Goal: Task Accomplishment & Management: Use online tool/utility

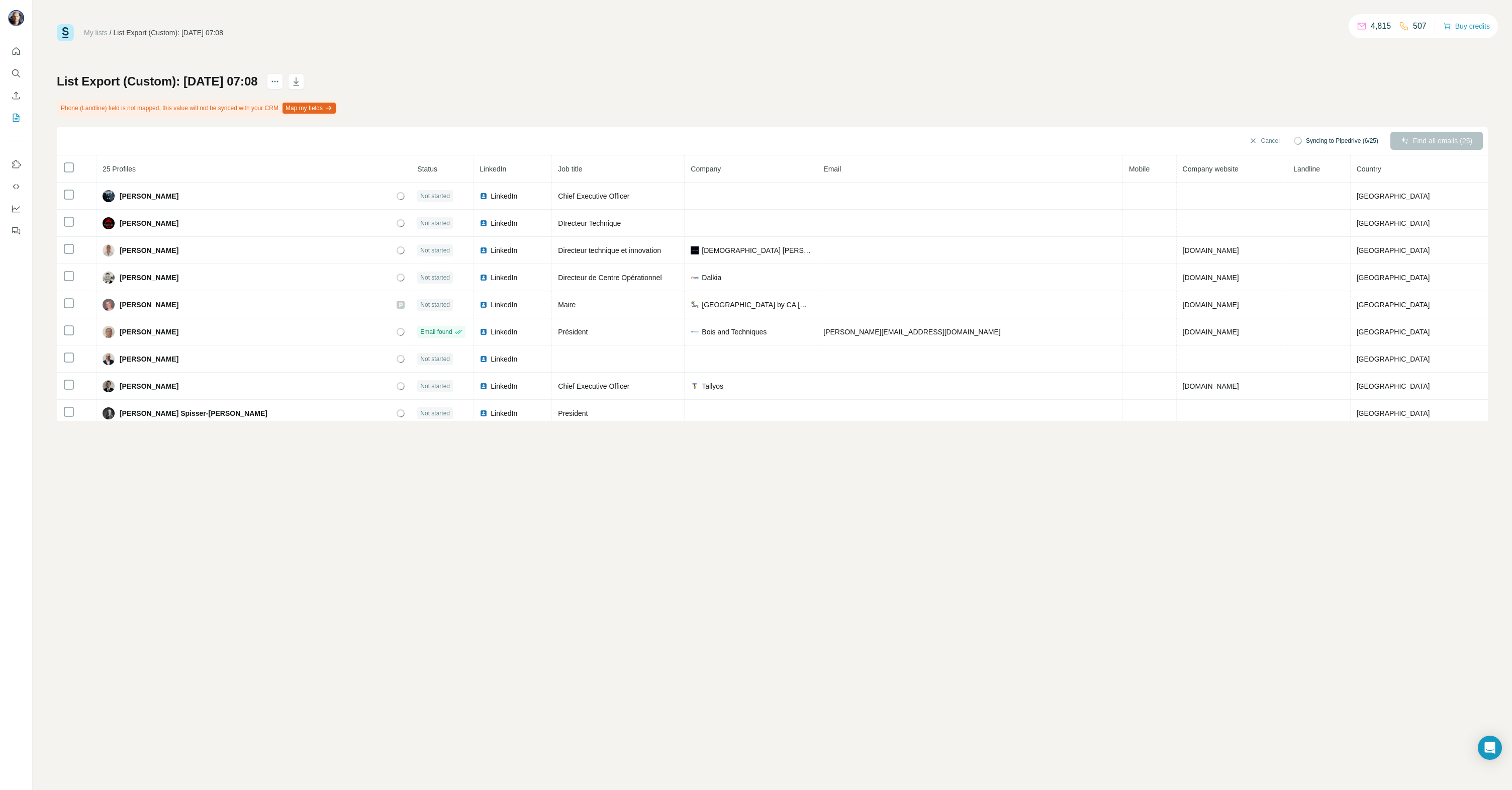
click at [1287, 83] on div "List Export (Custom): [DATE] 07:08 Phone (Landline) field is not mapped, this v…" at bounding box center [772, 247] width 1431 height 347
click at [1447, 139] on span "Find all emails (25)" at bounding box center [1443, 141] width 59 height 10
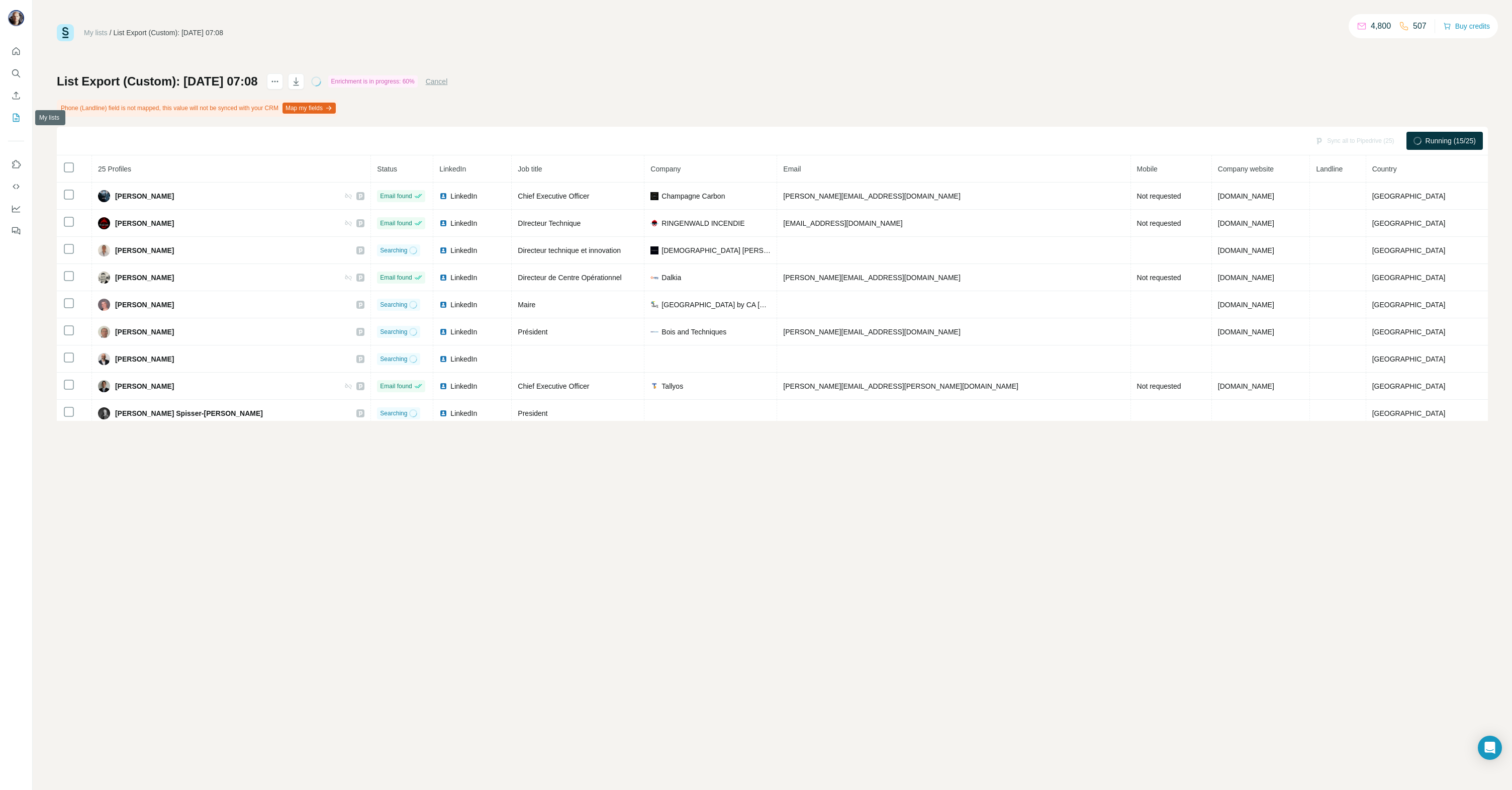
click at [14, 118] on icon "My lists" at bounding box center [16, 117] width 10 height 10
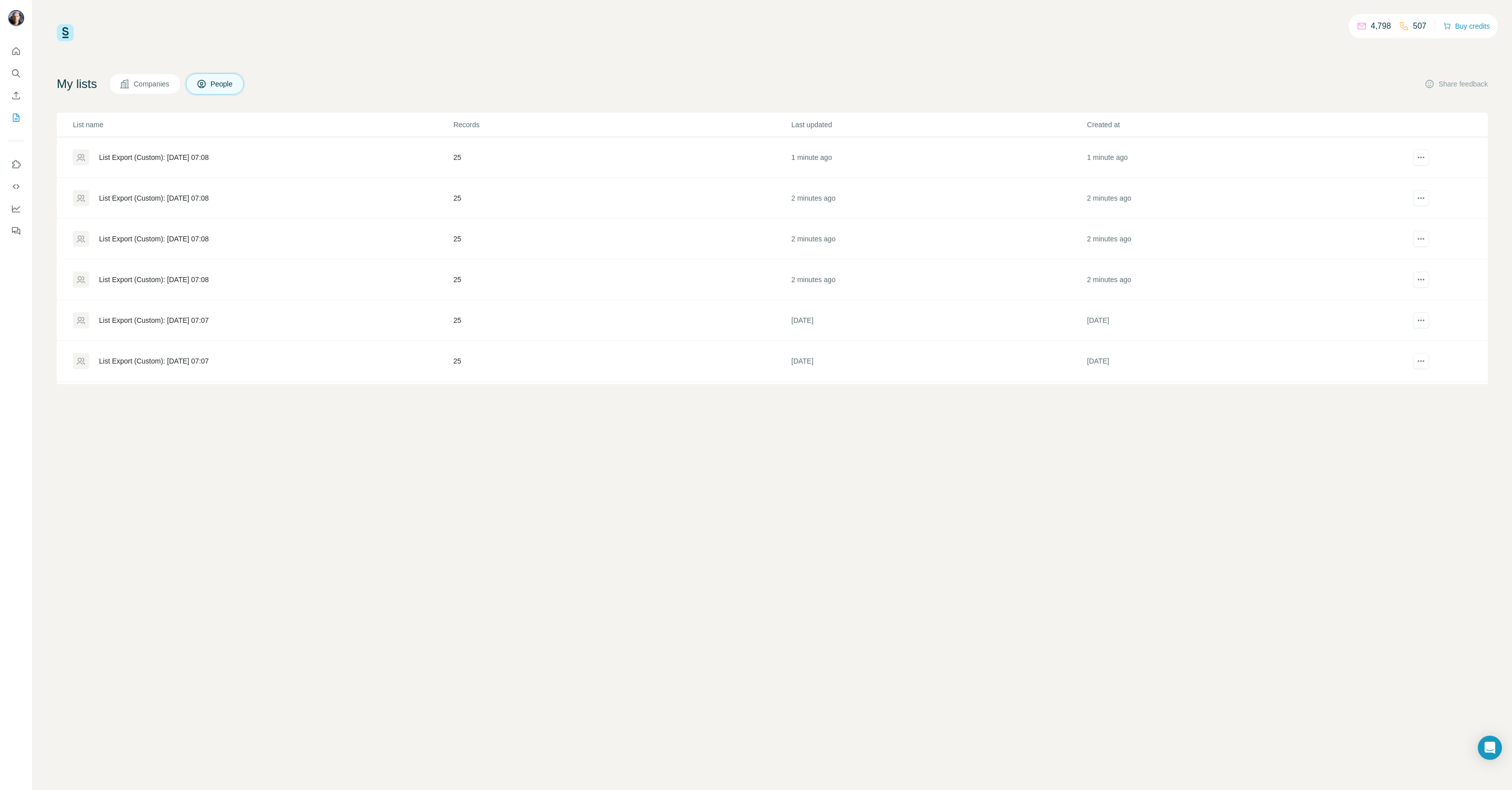
click at [196, 197] on div "List Export (Custom): [DATE] 07:08" at bounding box center [154, 198] width 110 height 10
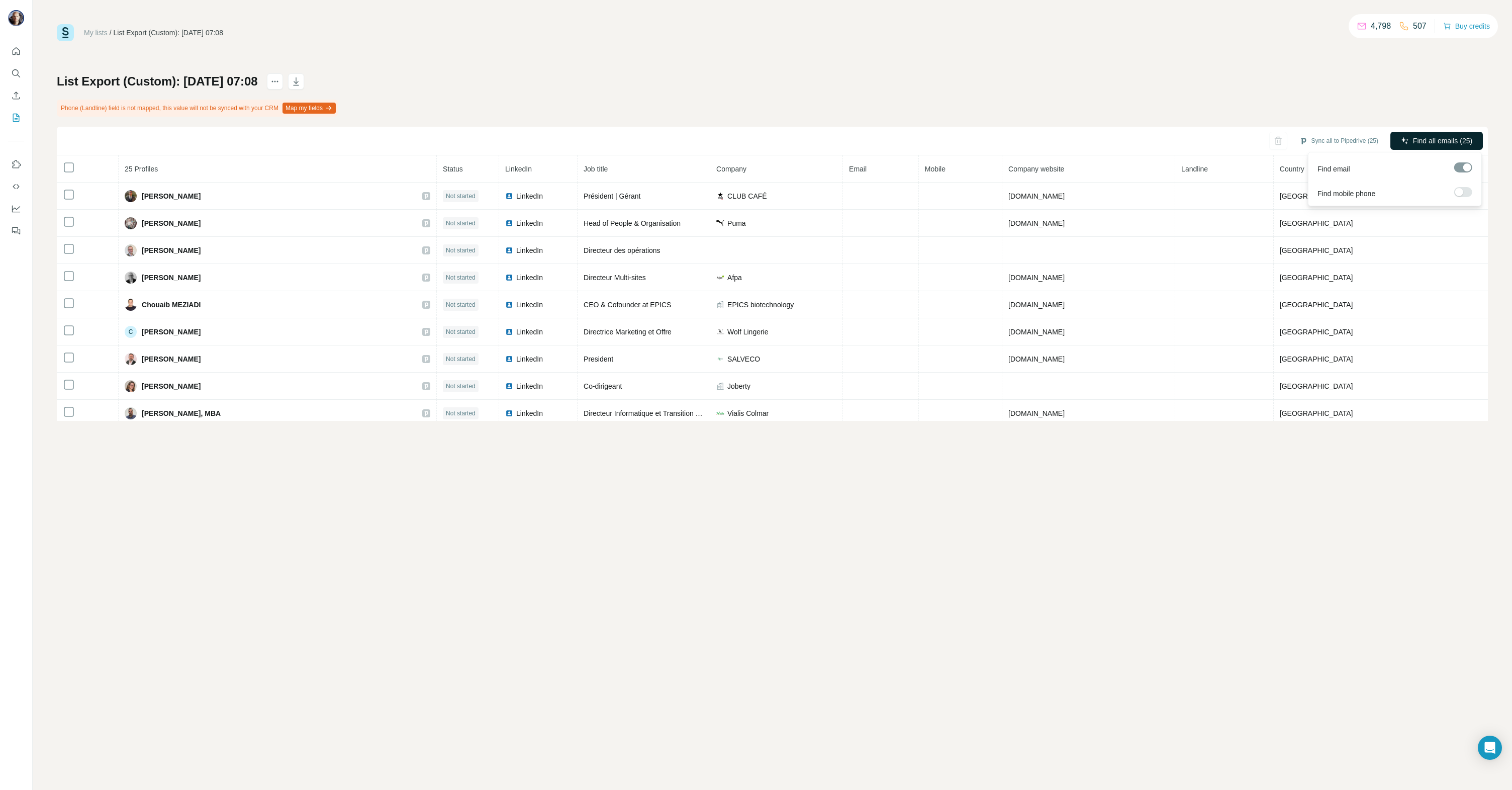
click at [1423, 139] on span "Find all emails (25)" at bounding box center [1443, 141] width 59 height 10
click at [15, 115] on icon "My lists" at bounding box center [16, 117] width 10 height 10
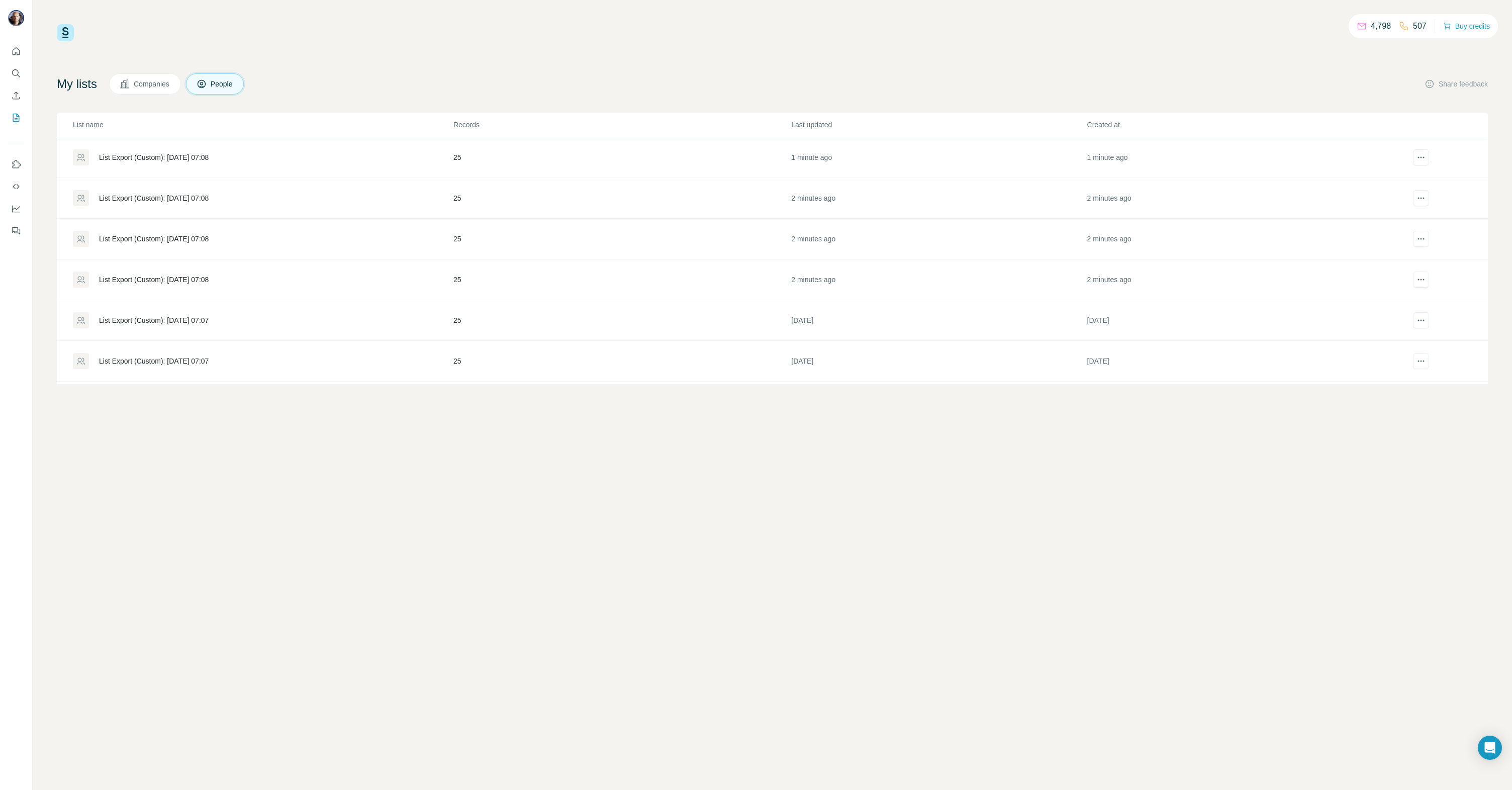
click at [196, 238] on div "List Export (Custom): [DATE] 07:08" at bounding box center [154, 239] width 110 height 10
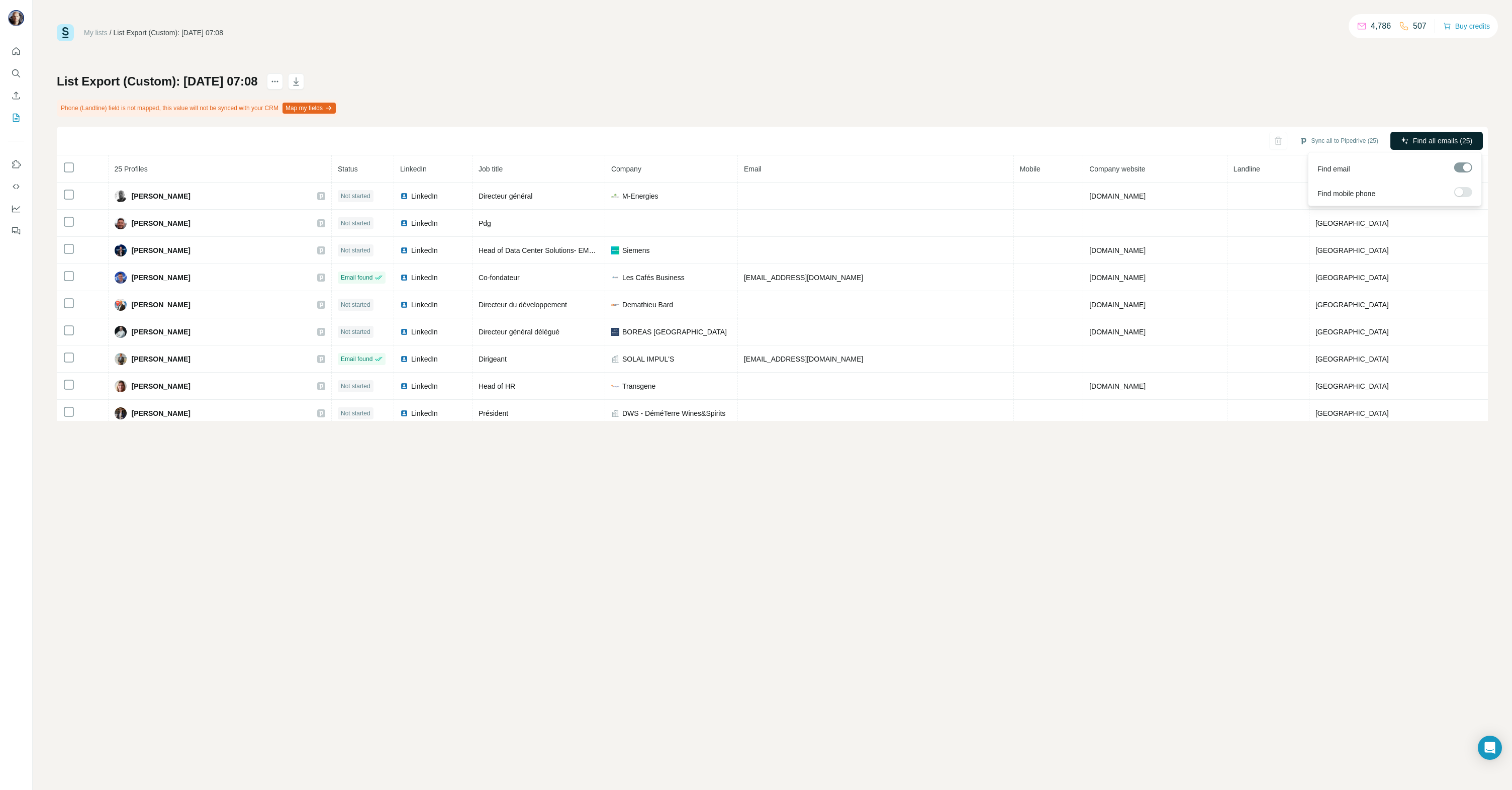
click at [1405, 139] on icon "button" at bounding box center [1405, 140] width 7 height 7
click at [15, 120] on icon "My lists" at bounding box center [16, 117] width 10 height 10
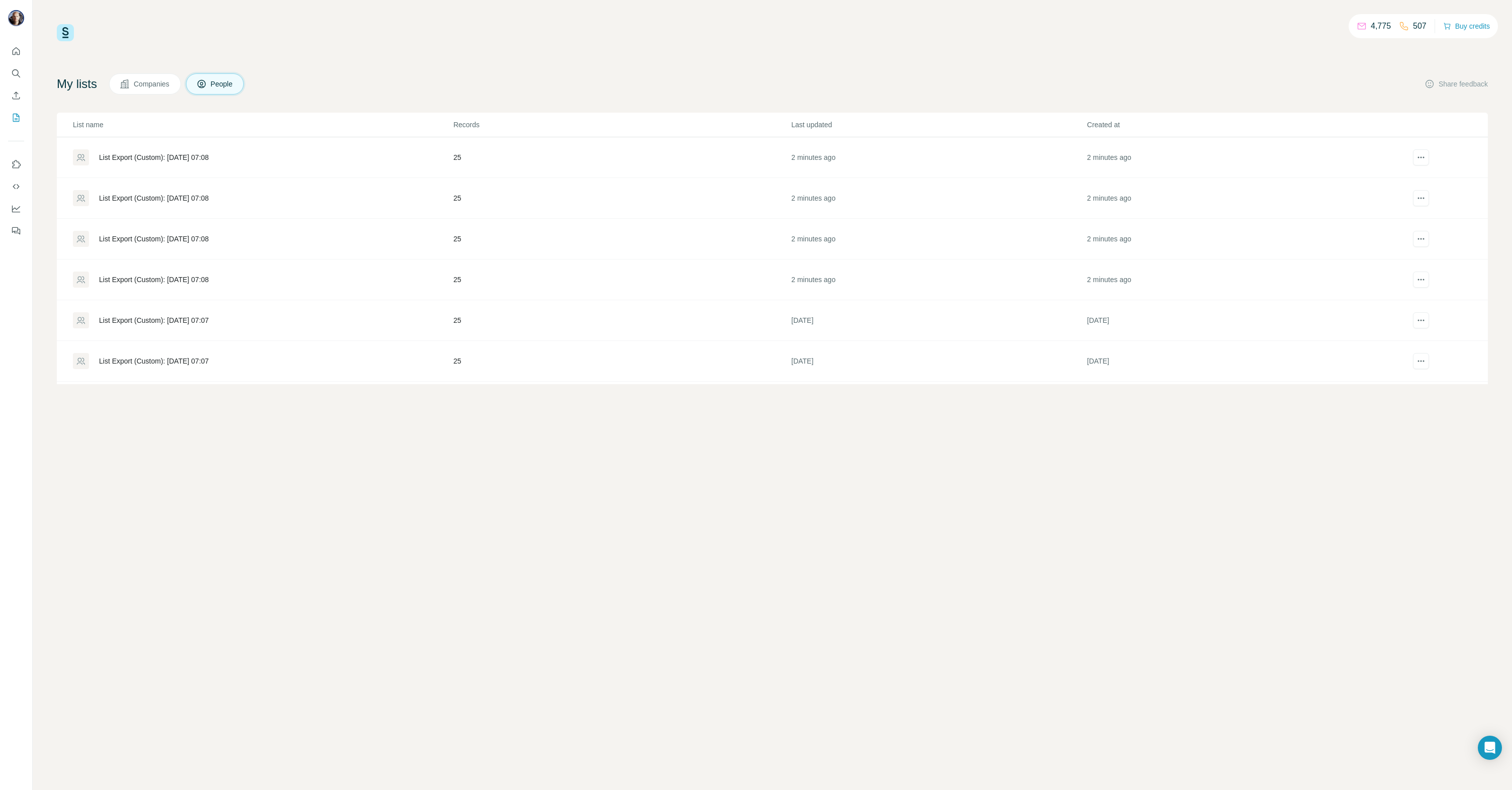
click at [187, 275] on div "List Export (Custom): [DATE] 07:08" at bounding box center [154, 280] width 110 height 10
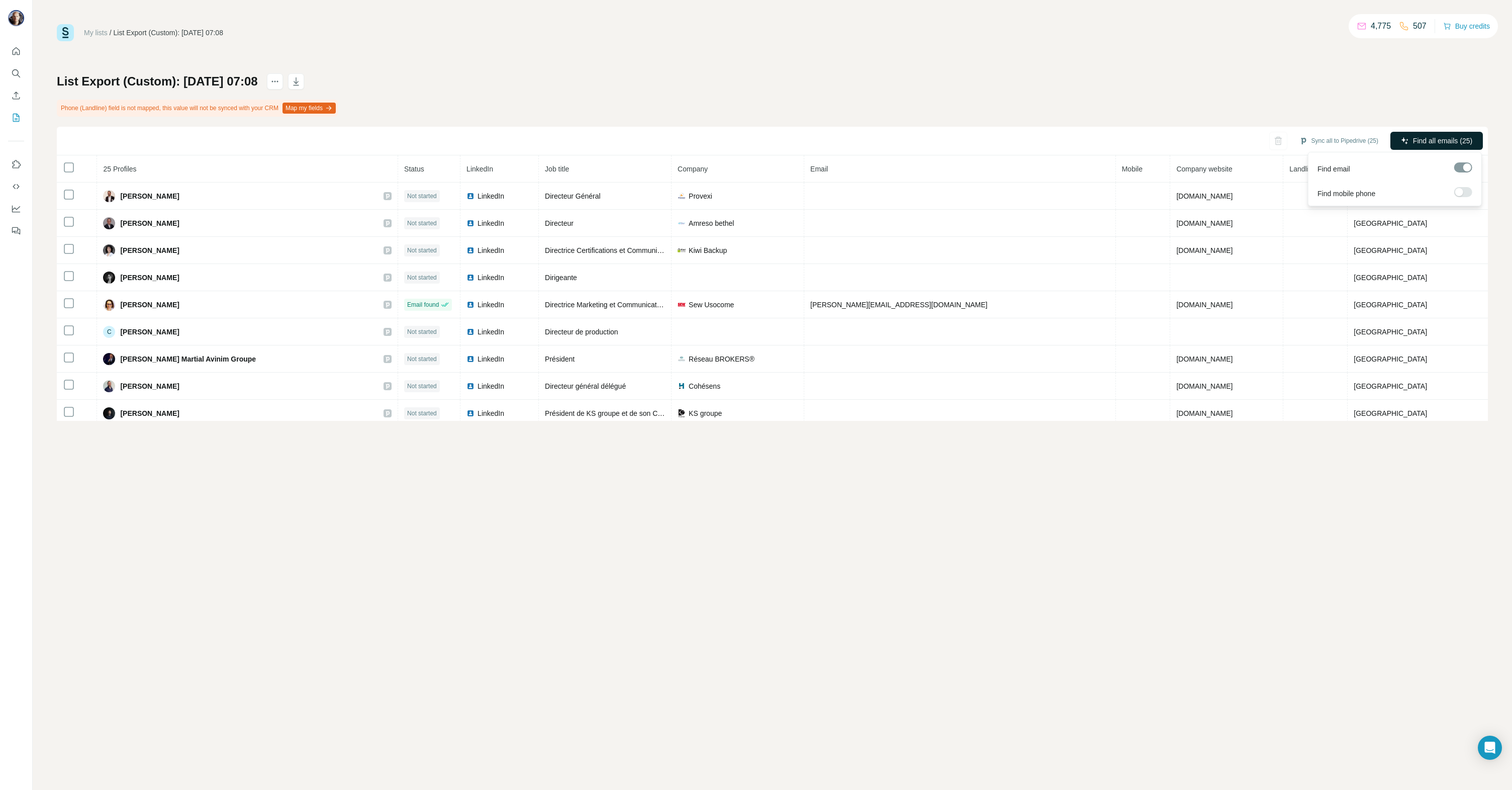
click at [1442, 136] on span "Find all emails (25)" at bounding box center [1443, 141] width 59 height 10
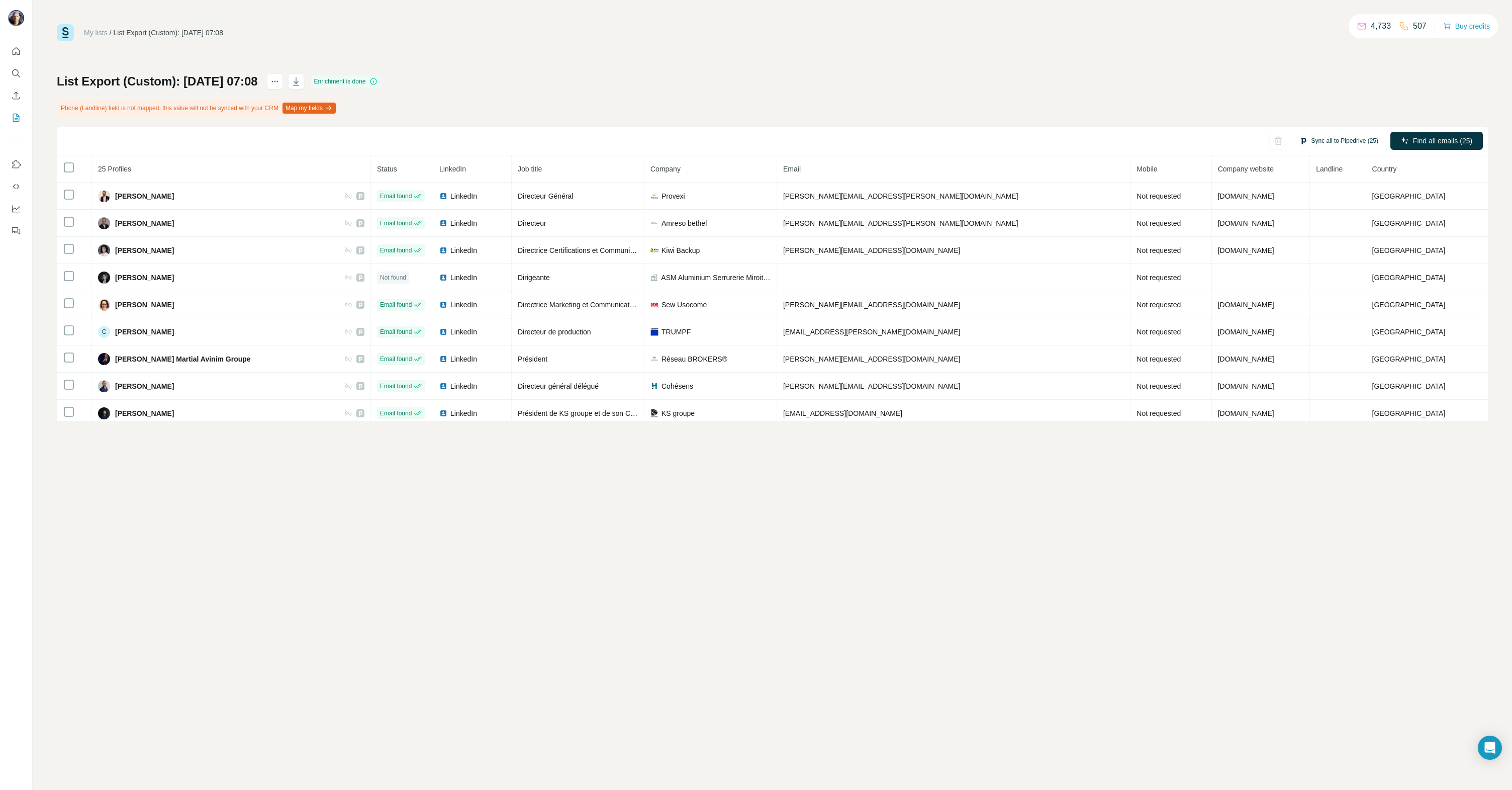
click at [1325, 138] on button "Sync all to Pipedrive (25)" at bounding box center [1339, 141] width 93 height 15
click at [1313, 316] on button "Sync all to Pipedrive" at bounding box center [1326, 313] width 112 height 20
click at [22, 118] on button "My lists" at bounding box center [16, 117] width 16 height 18
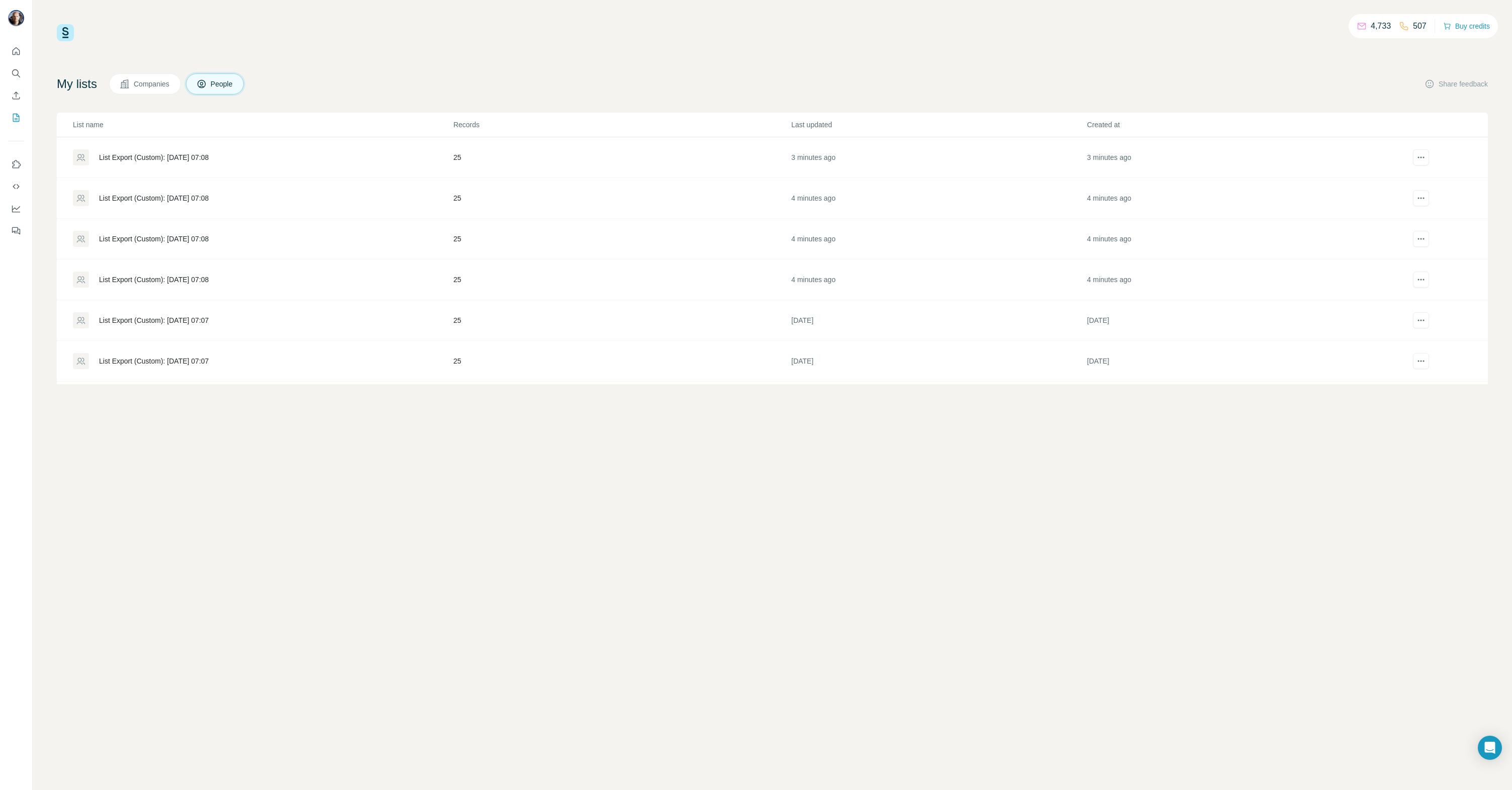
click at [177, 278] on div "List Export (Custom): [DATE] 07:08" at bounding box center [154, 280] width 110 height 10
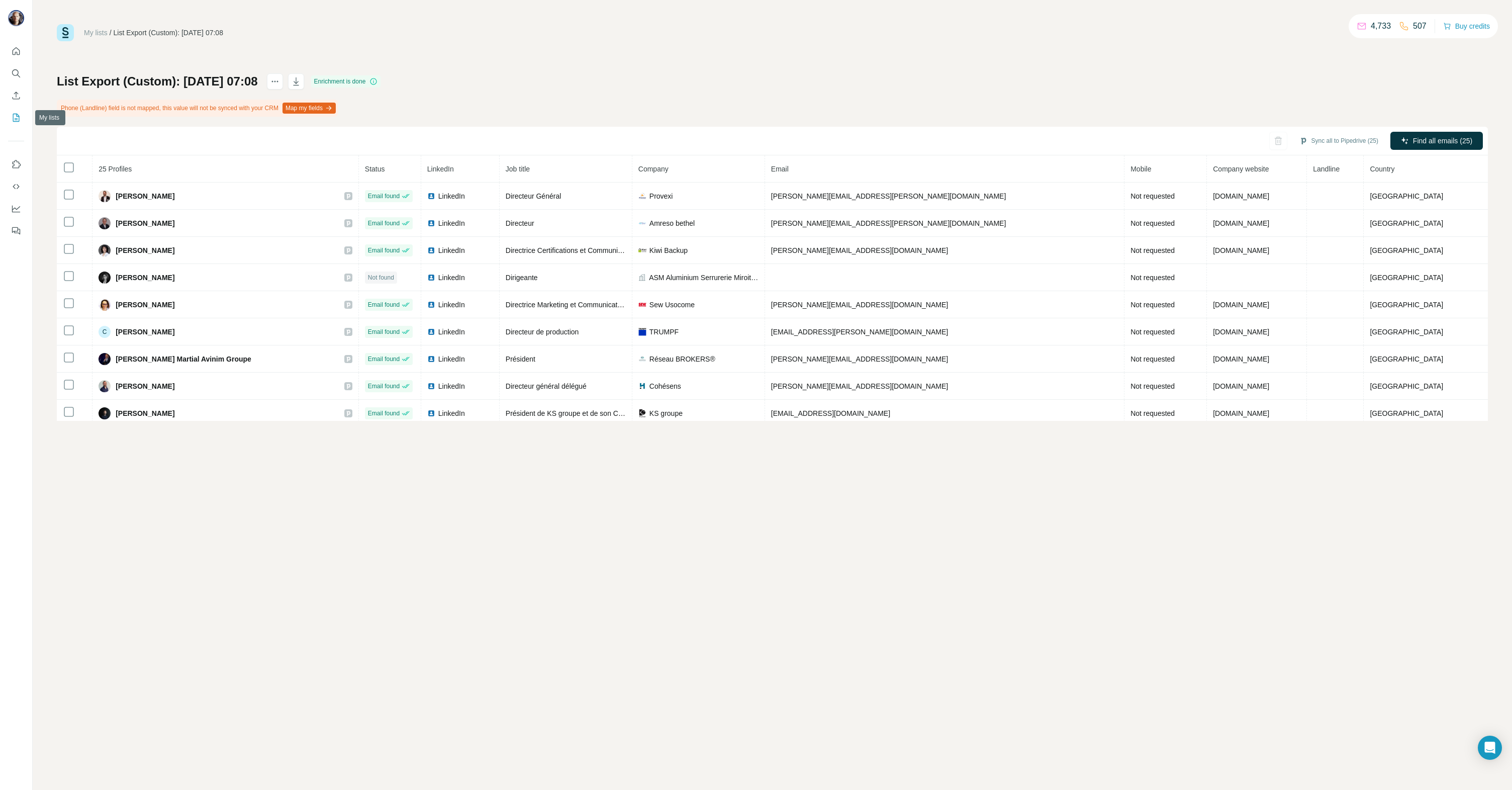
click at [15, 118] on icon "My lists" at bounding box center [17, 117] width 5 height 7
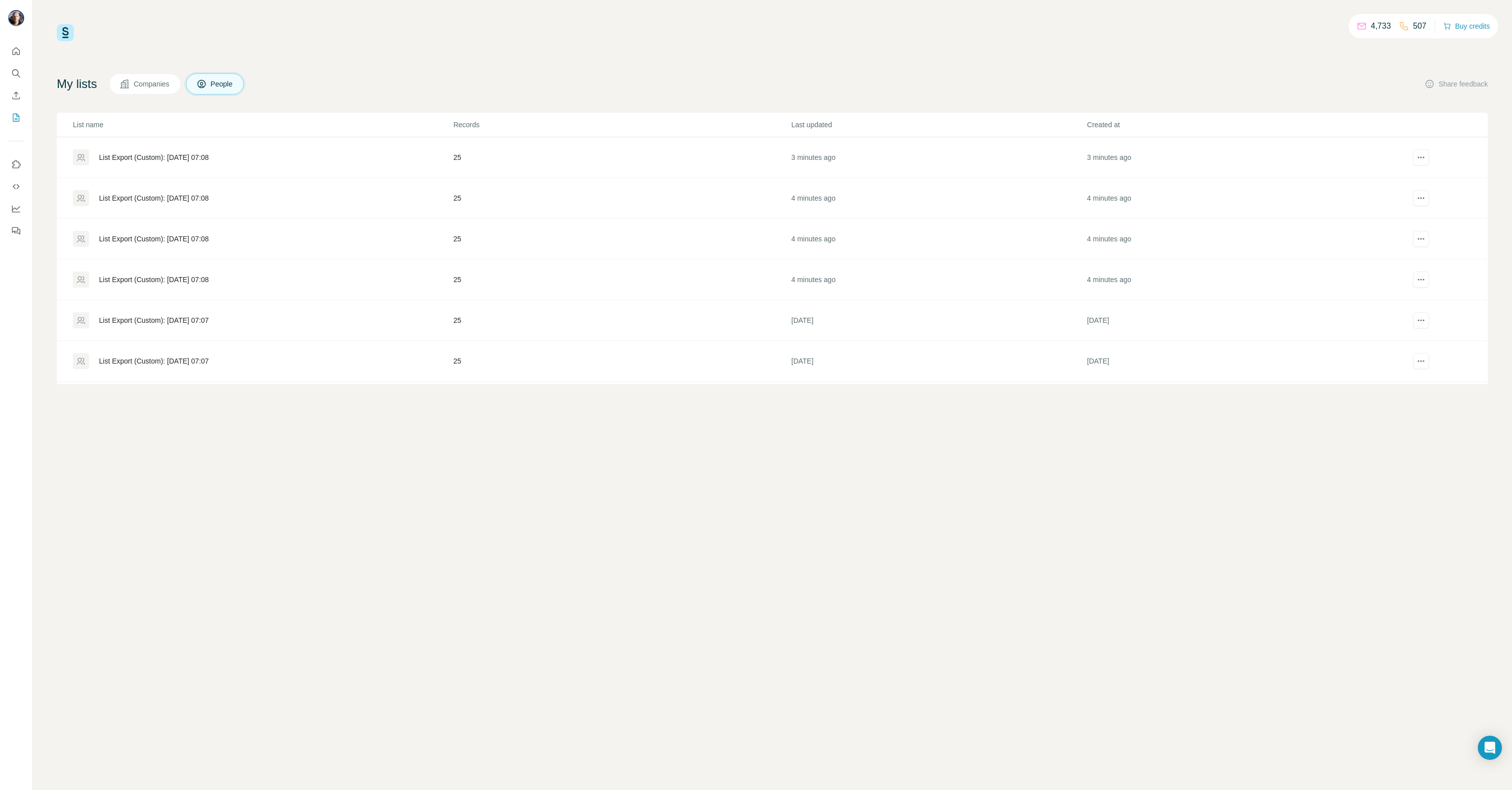
click at [149, 241] on div "List Export (Custom): [DATE] 07:08" at bounding box center [154, 239] width 110 height 10
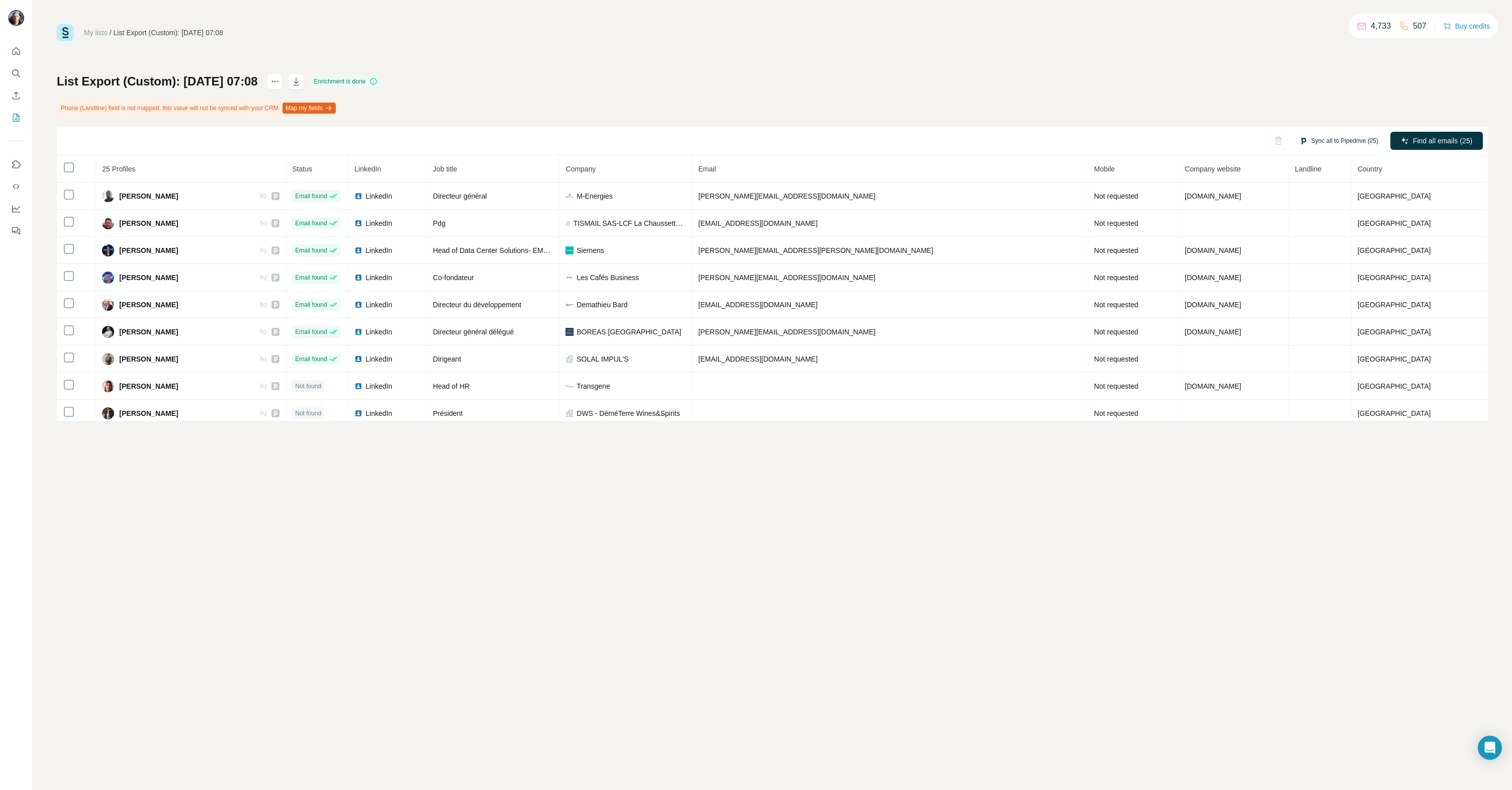
click at [1341, 141] on button "Sync all to Pipedrive (25)" at bounding box center [1339, 141] width 93 height 15
click at [1323, 318] on button "Sync all to Pipedrive" at bounding box center [1326, 313] width 112 height 20
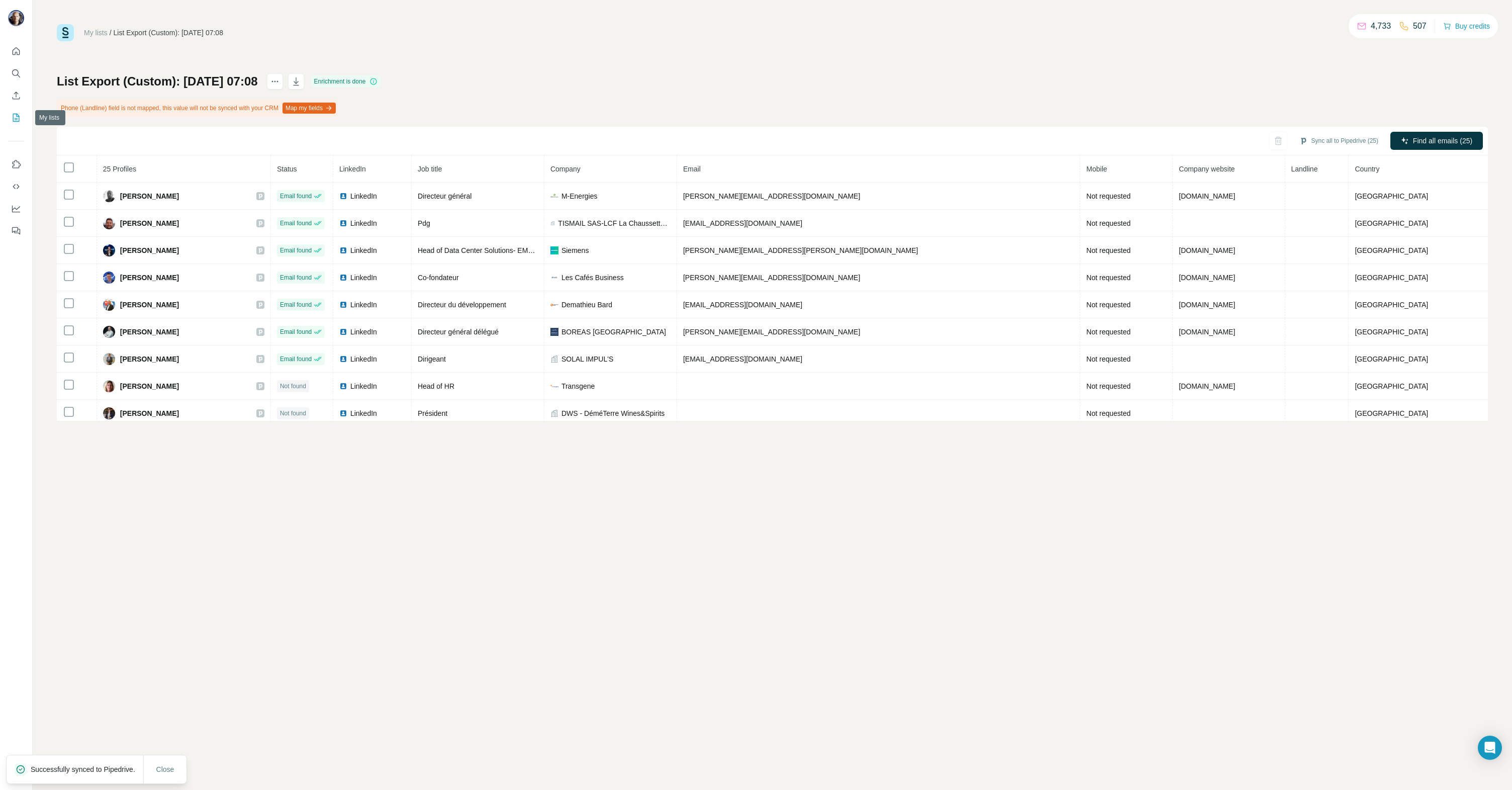
click at [17, 121] on icon "My lists" at bounding box center [16, 117] width 7 height 8
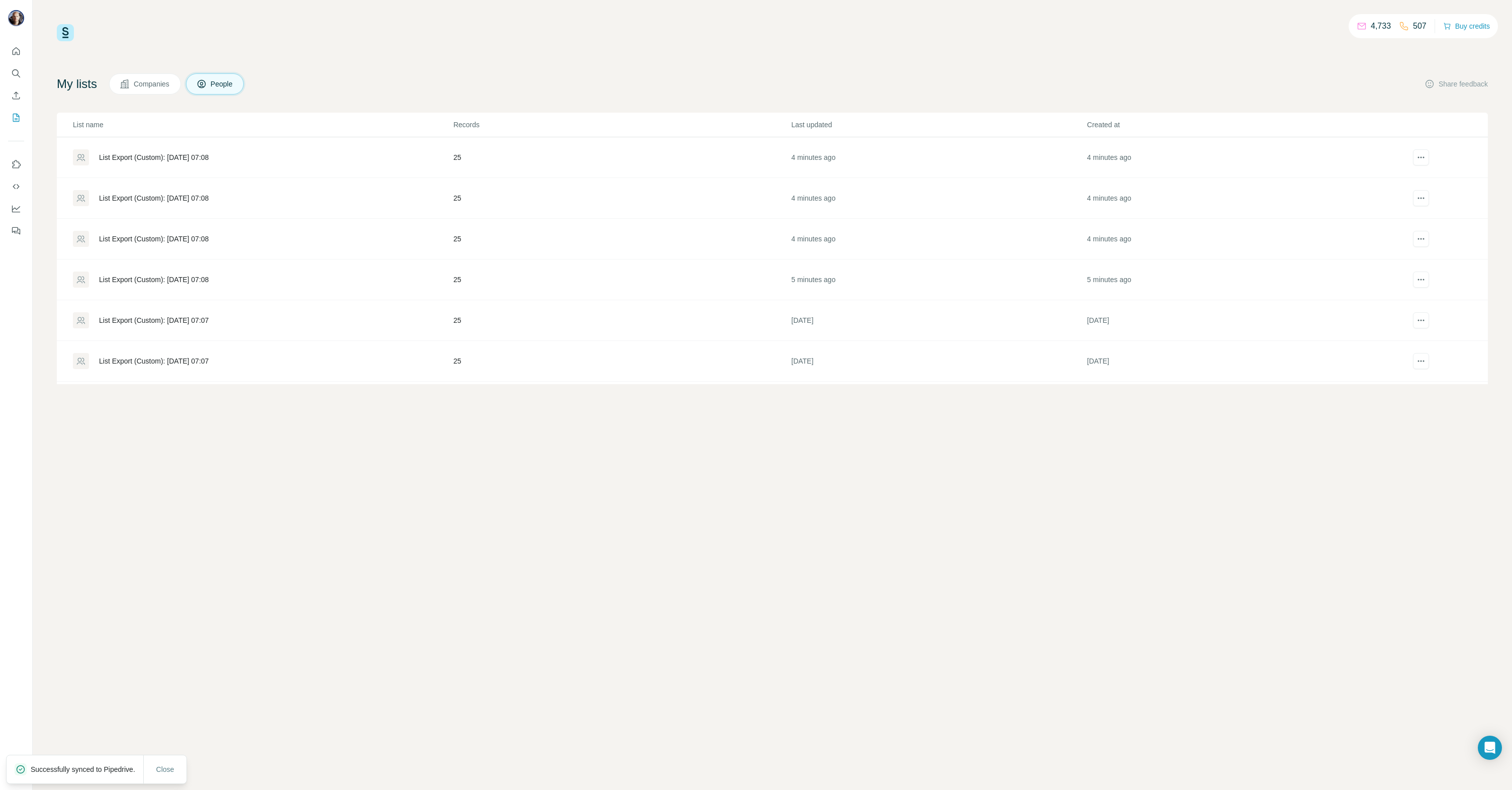
click at [174, 199] on div "List Export (Custom): [DATE] 07:08" at bounding box center [154, 198] width 110 height 10
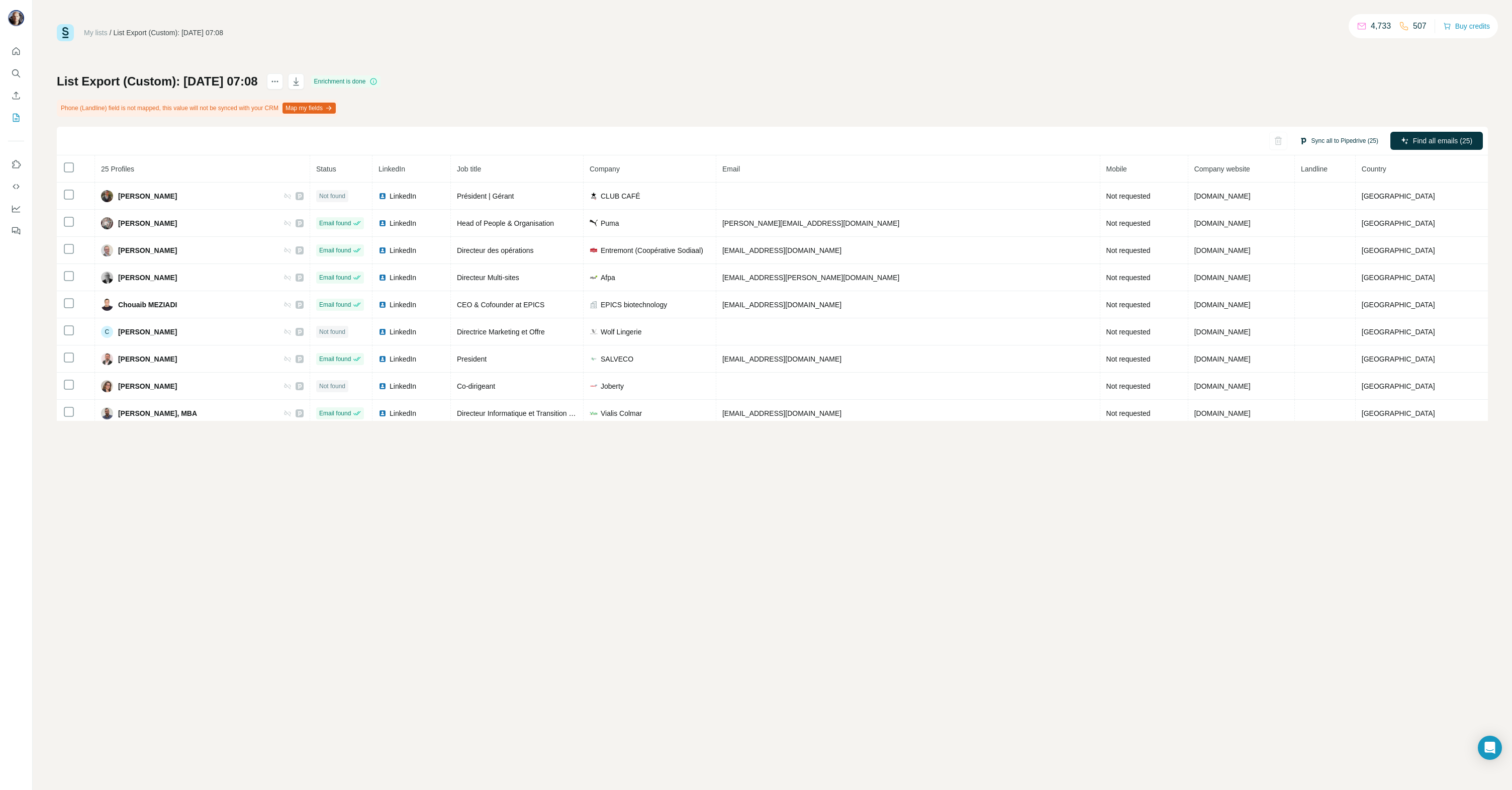
click at [1325, 136] on button "Sync all to Pipedrive (25)" at bounding box center [1339, 141] width 93 height 15
click at [1314, 310] on button "Sync all to Pipedrive" at bounding box center [1326, 313] width 112 height 20
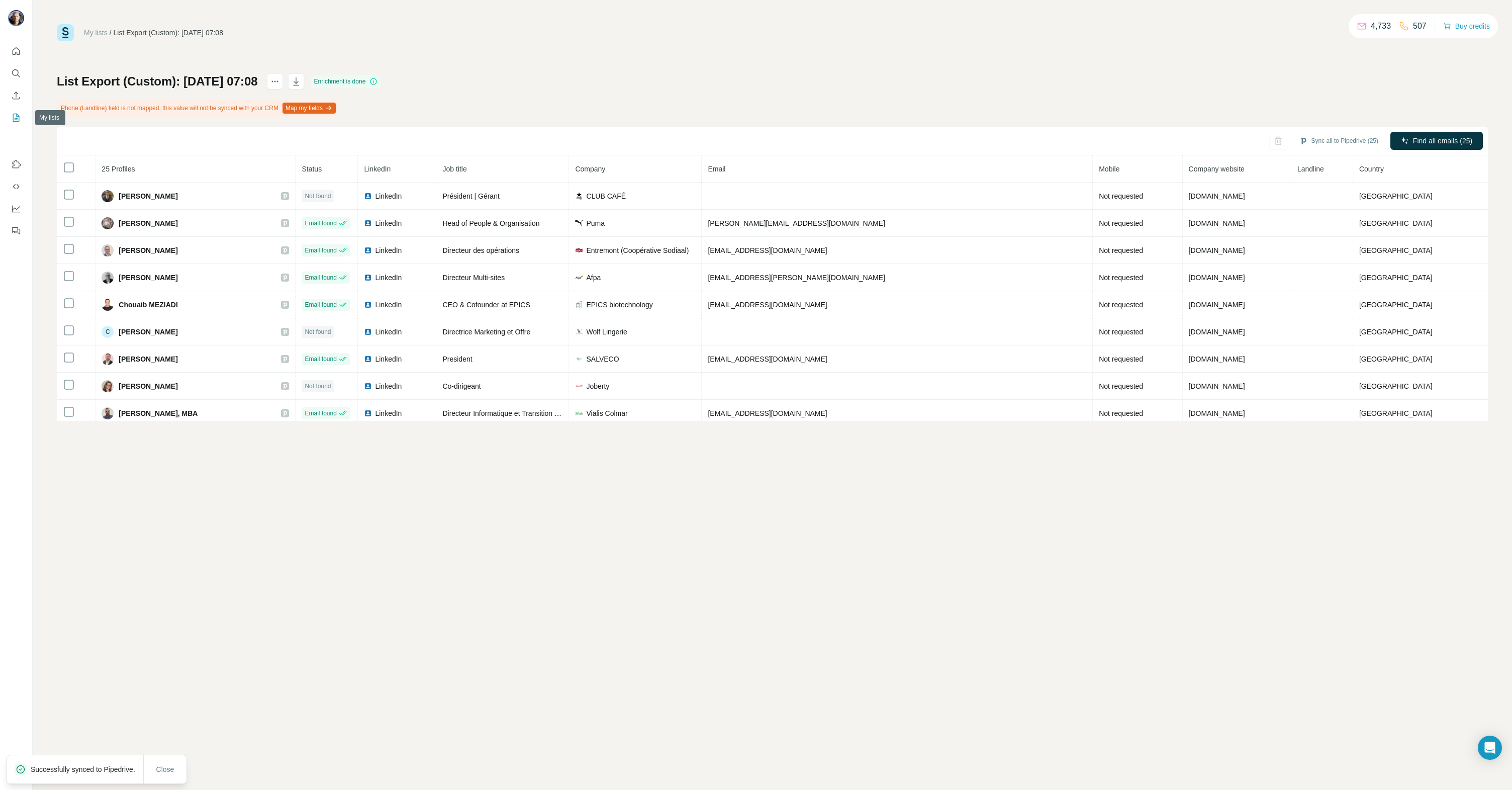
click at [15, 116] on icon "My lists" at bounding box center [16, 117] width 10 height 10
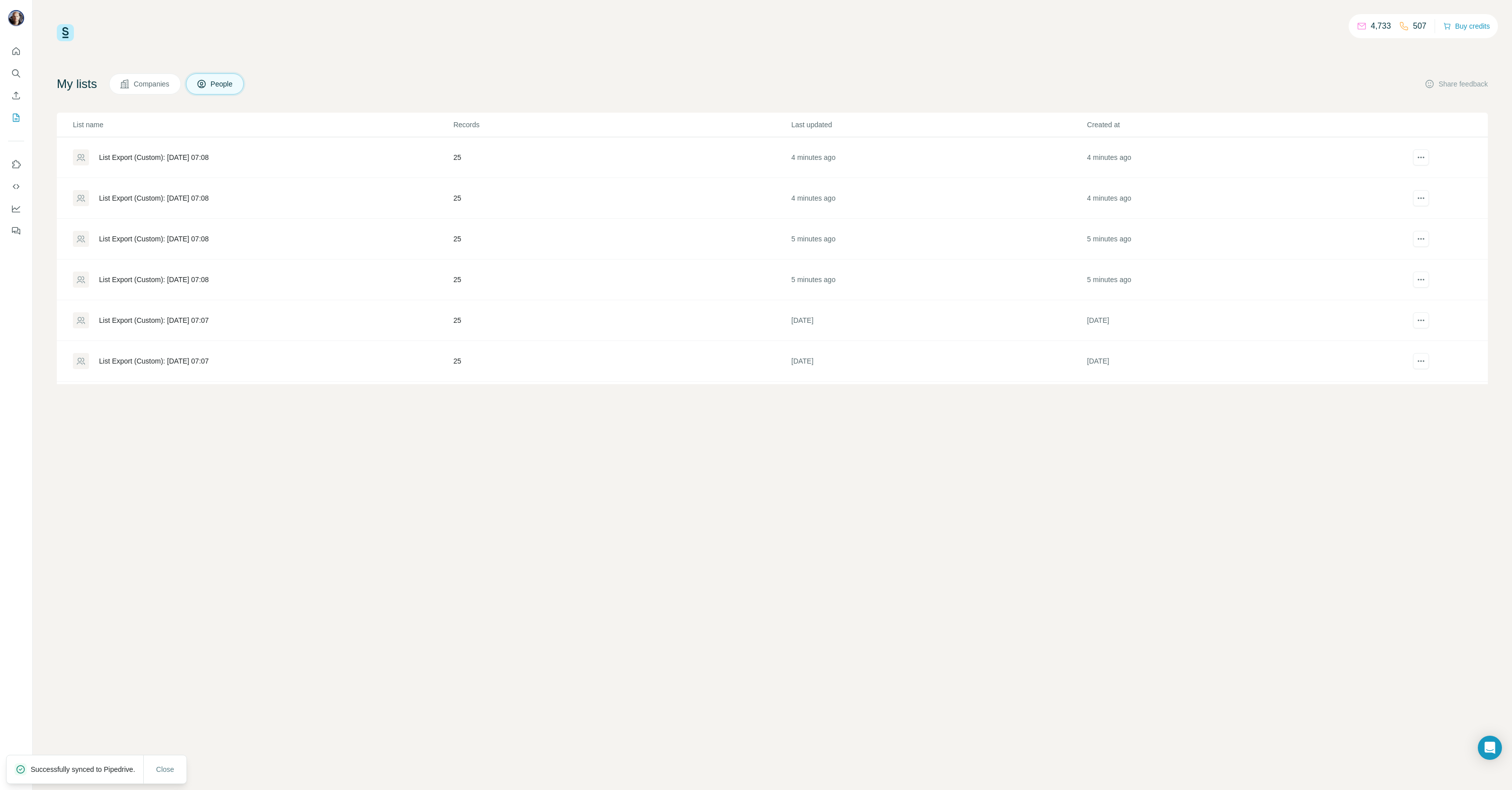
click at [153, 157] on div "List Export (Custom): [DATE] 07:08" at bounding box center [154, 157] width 110 height 10
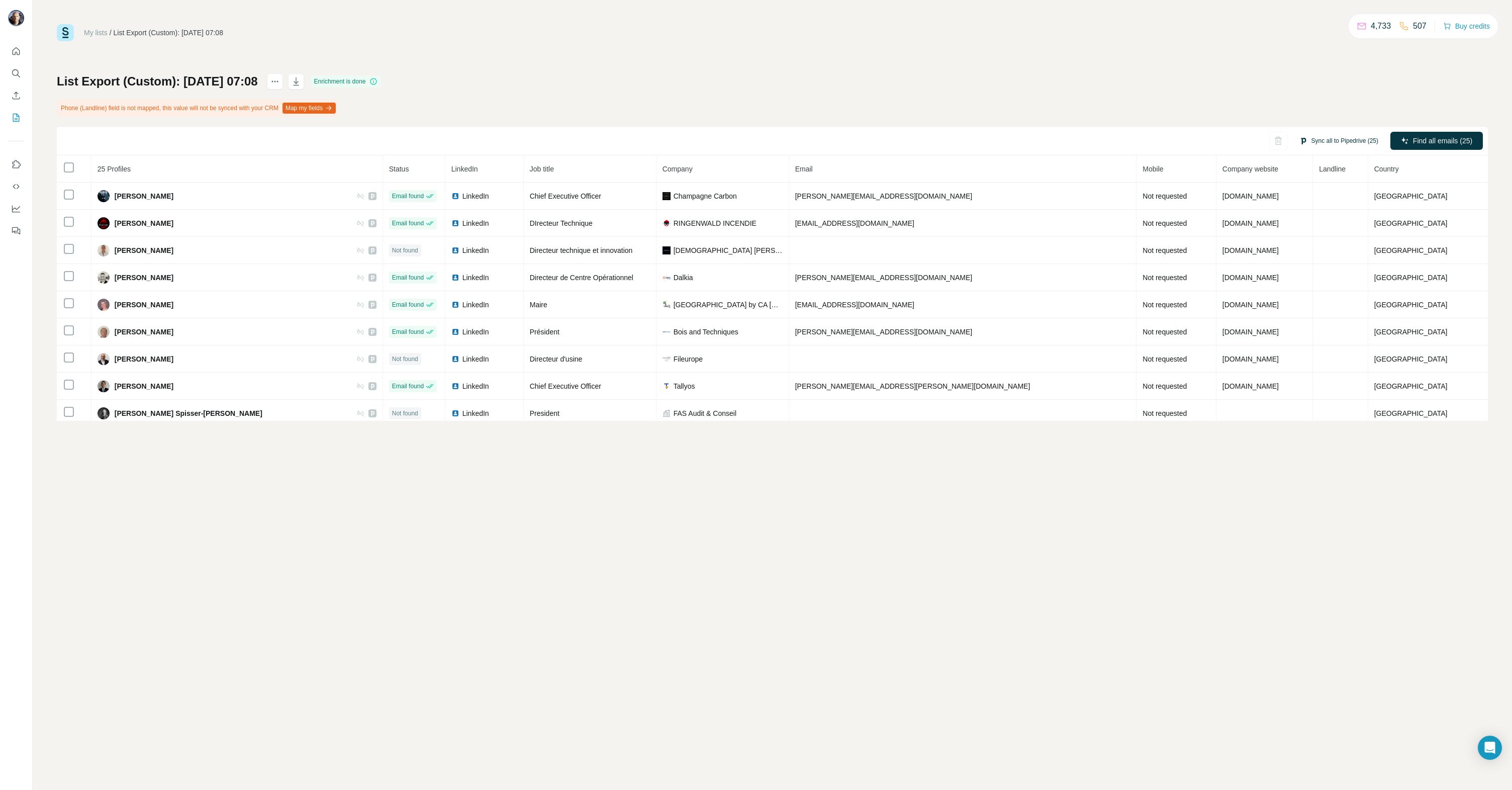
click at [1334, 138] on button "Sync all to Pipedrive (25)" at bounding box center [1339, 141] width 93 height 15
click at [1329, 318] on button "Sync all to Pipedrive" at bounding box center [1326, 313] width 112 height 20
